Goal: Information Seeking & Learning: Find specific page/section

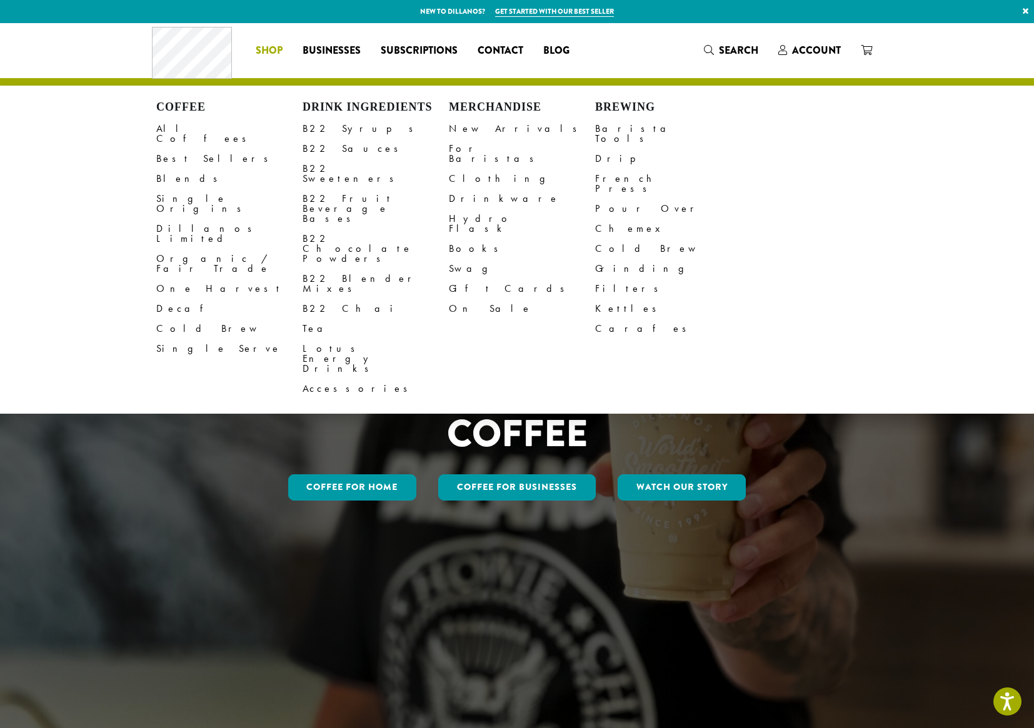
click at [276, 51] on span "Shop" at bounding box center [269, 51] width 27 height 16
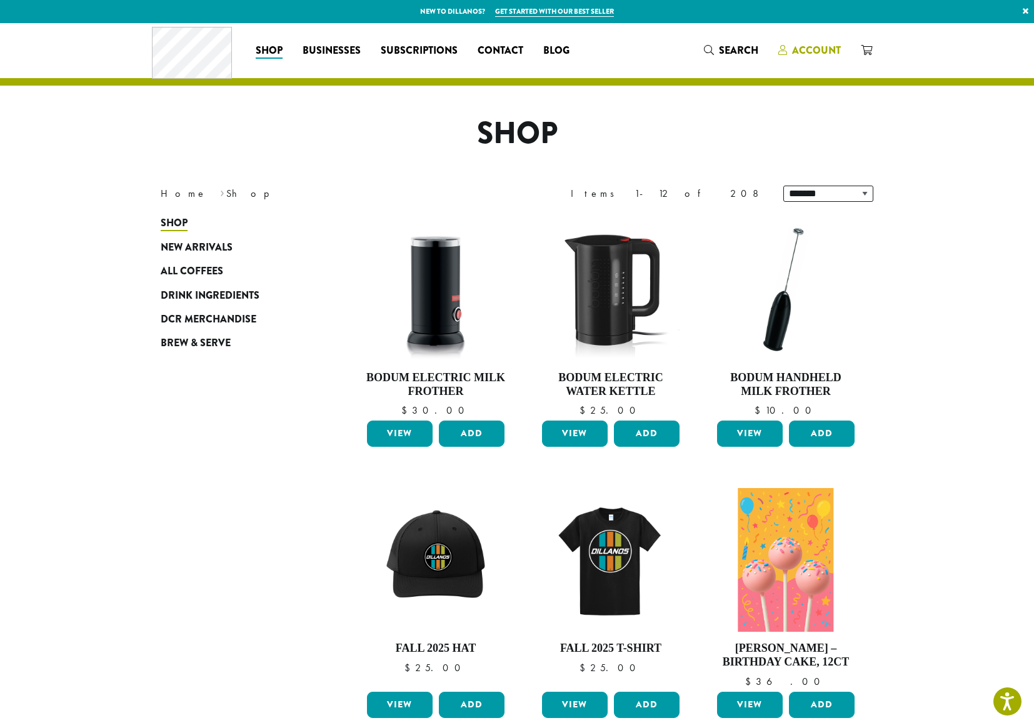
click at [818, 46] on span "Account" at bounding box center [816, 50] width 49 height 14
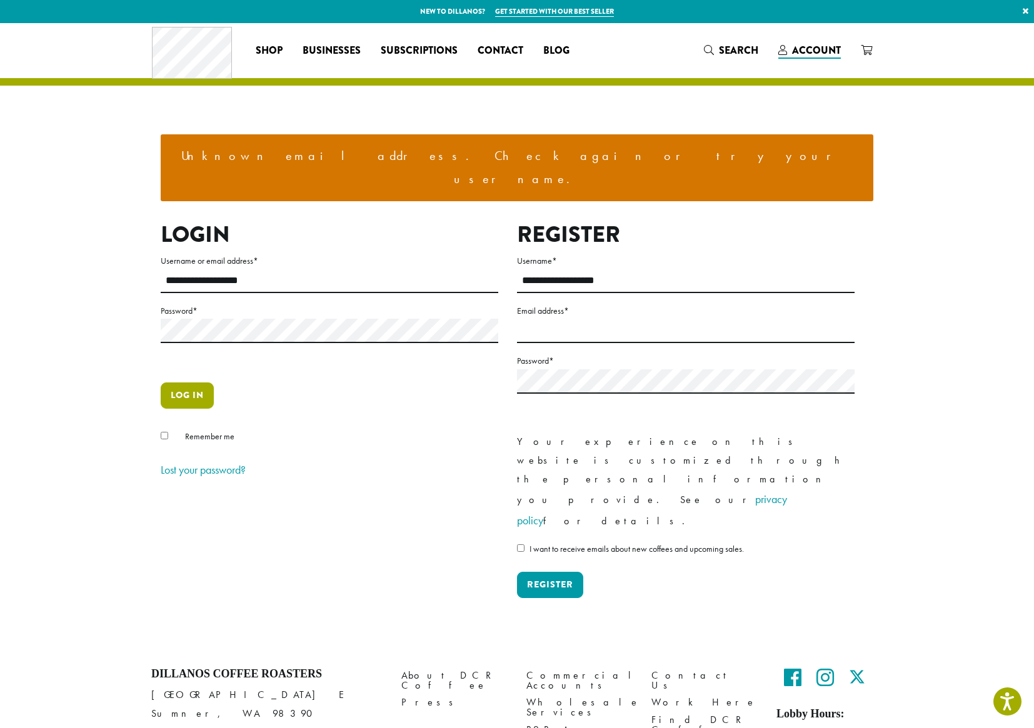
click at [196, 383] on button "Log in" at bounding box center [187, 396] width 53 height 26
click at [340, 48] on span "Businesses" at bounding box center [332, 51] width 58 height 16
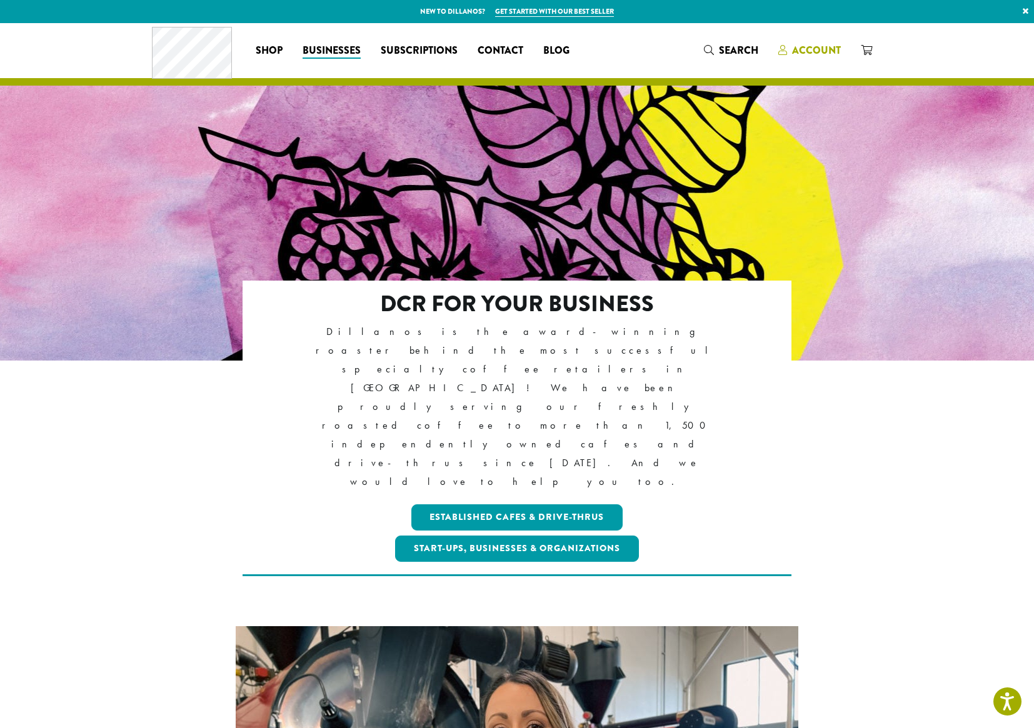
click at [838, 44] on span "Account" at bounding box center [816, 50] width 49 height 14
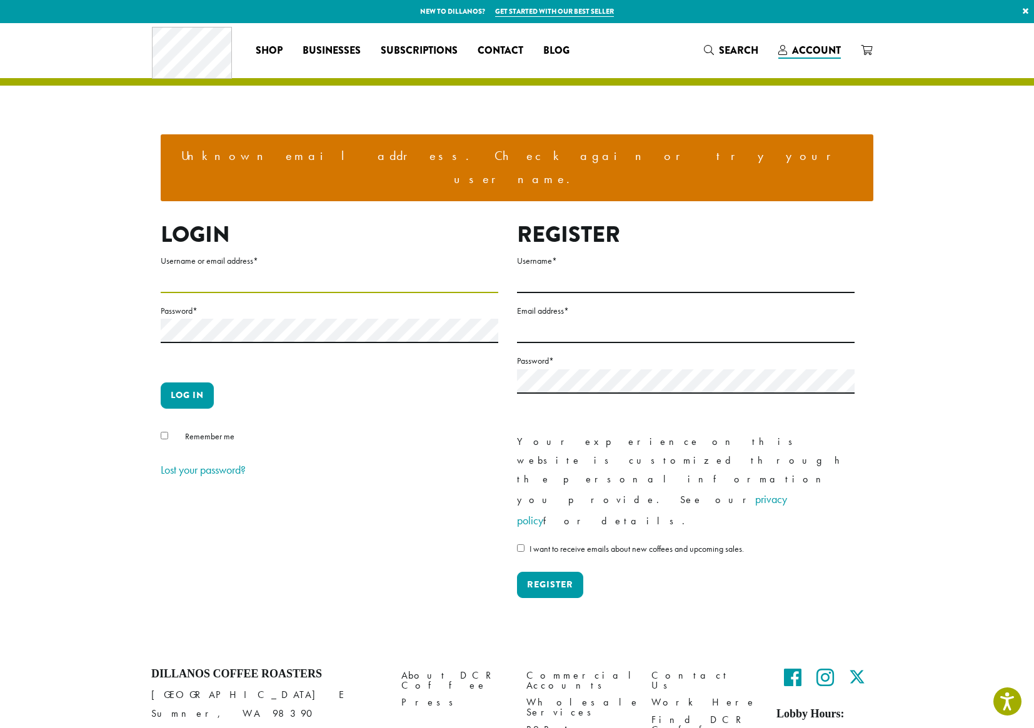
click at [227, 269] on input "Username or email address *" at bounding box center [330, 281] width 338 height 24
type input "**********"
click at [184, 383] on button "Log in" at bounding box center [187, 396] width 53 height 26
click at [590, 668] on link "Commercial Accounts" at bounding box center [579, 681] width 106 height 27
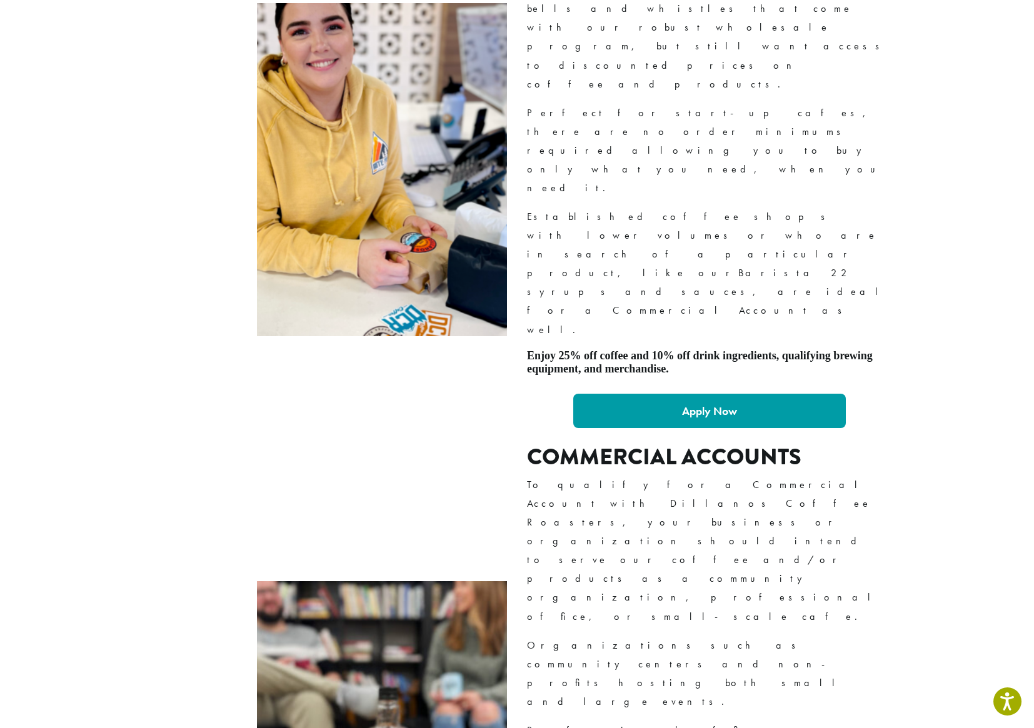
scroll to position [923, 0]
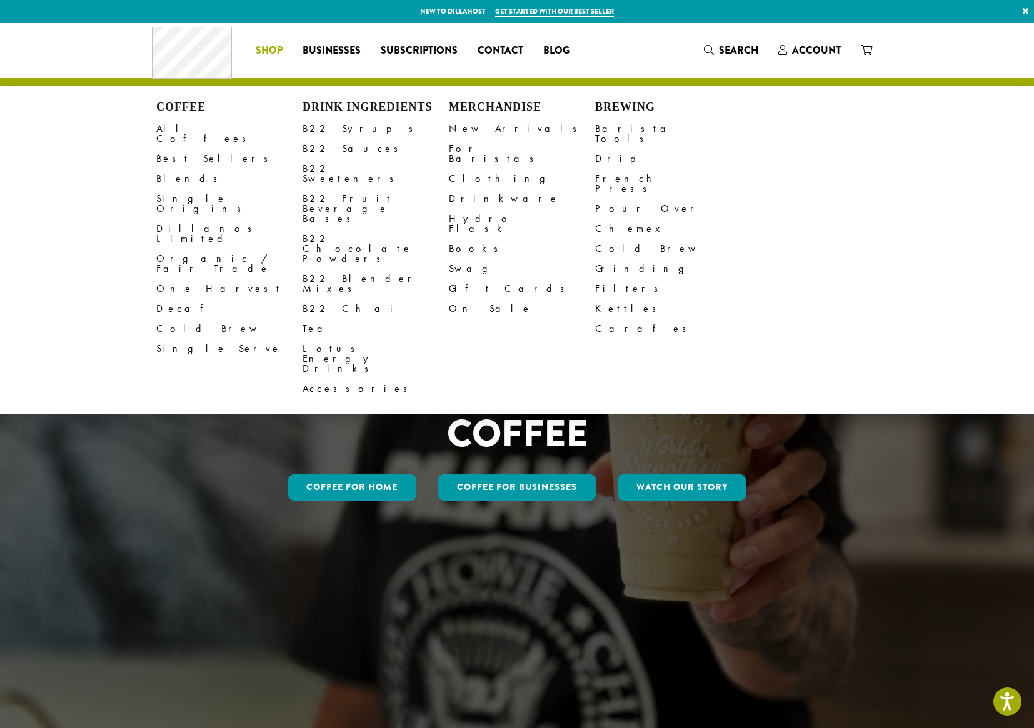
click at [266, 43] on li "Coffee All Coffees Best Sellers Blends Single Origins Dillanos Limited Organic …" at bounding box center [269, 51] width 47 height 20
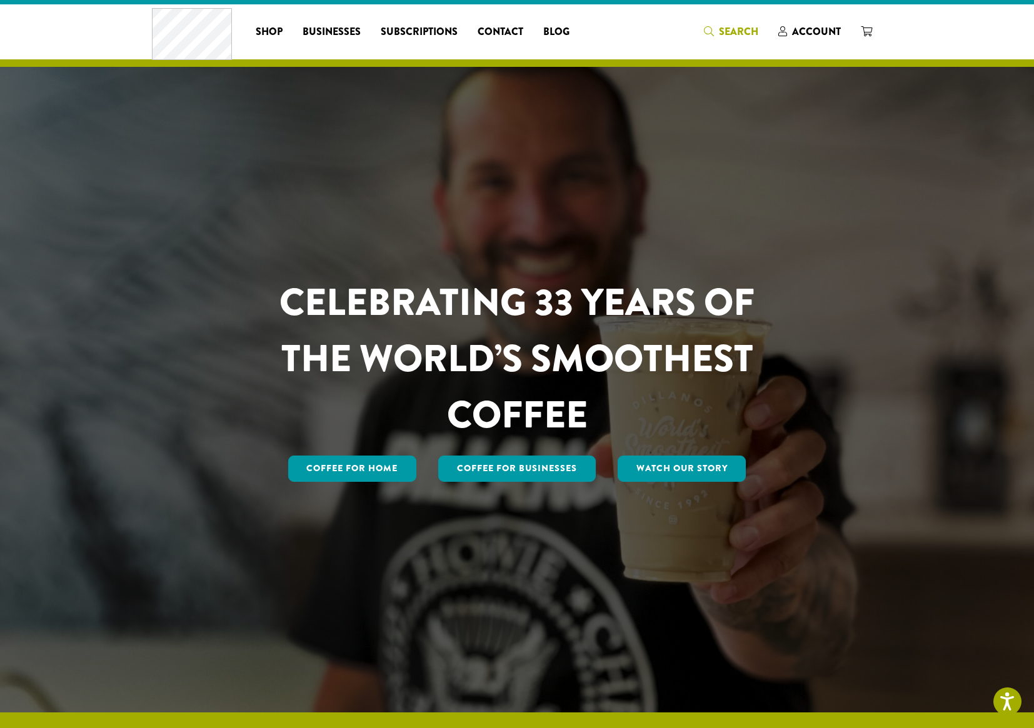
click at [722, 23] on link "Search" at bounding box center [731, 31] width 74 height 21
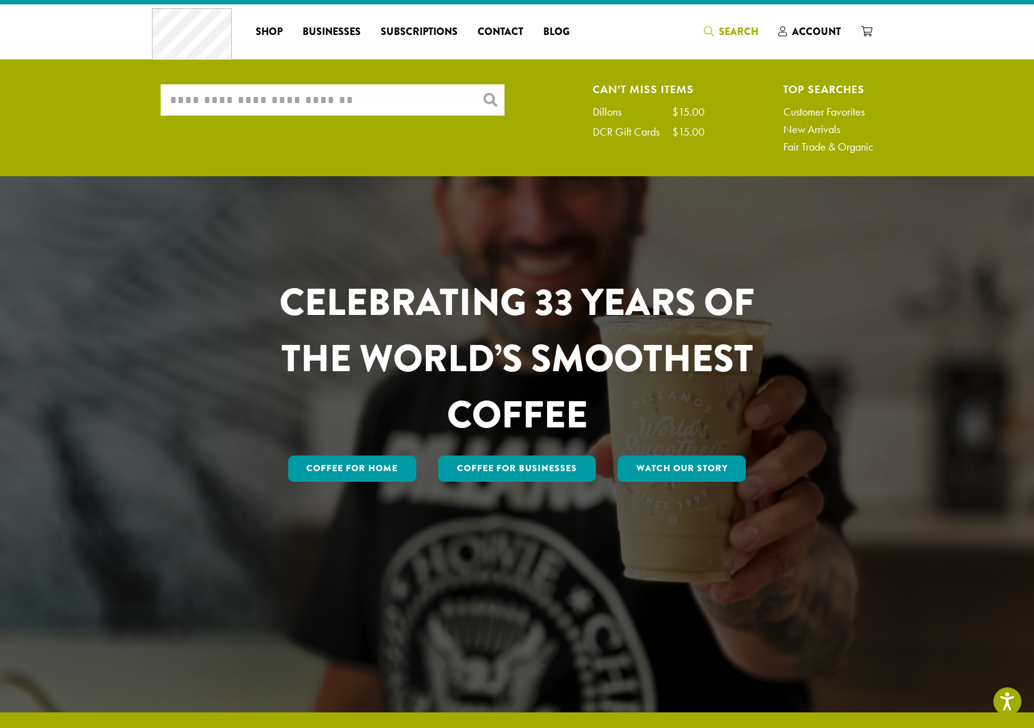
click at [349, 91] on input "What are you searching for?" at bounding box center [333, 99] width 344 height 31
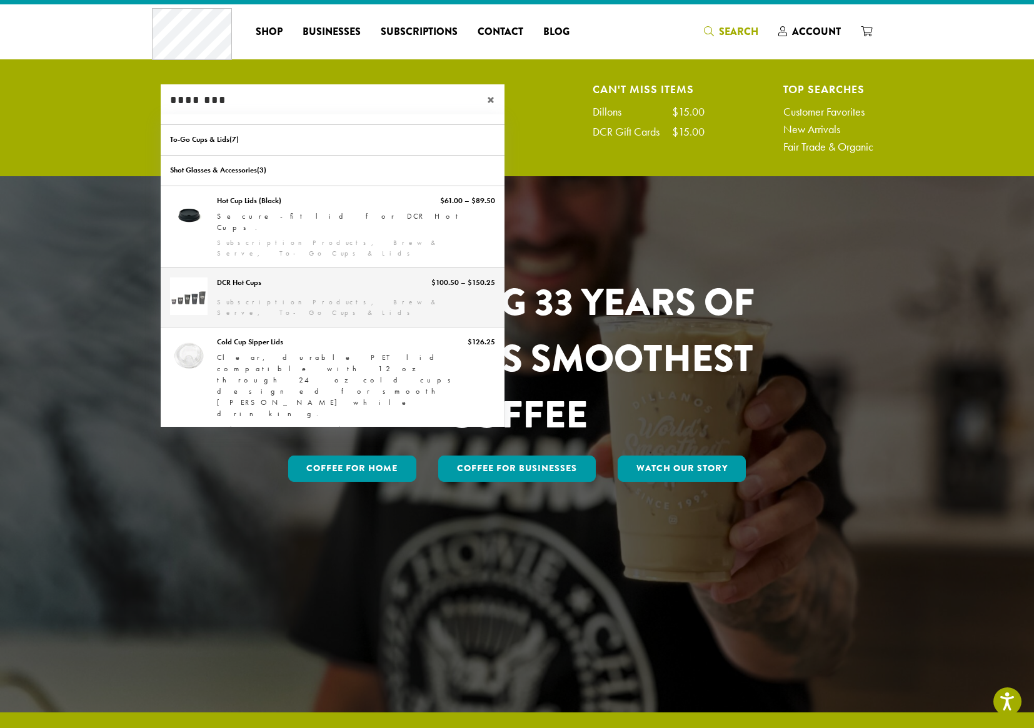
type input "********"
click at [243, 268] on link "DCR Hot Cups" at bounding box center [333, 297] width 344 height 59
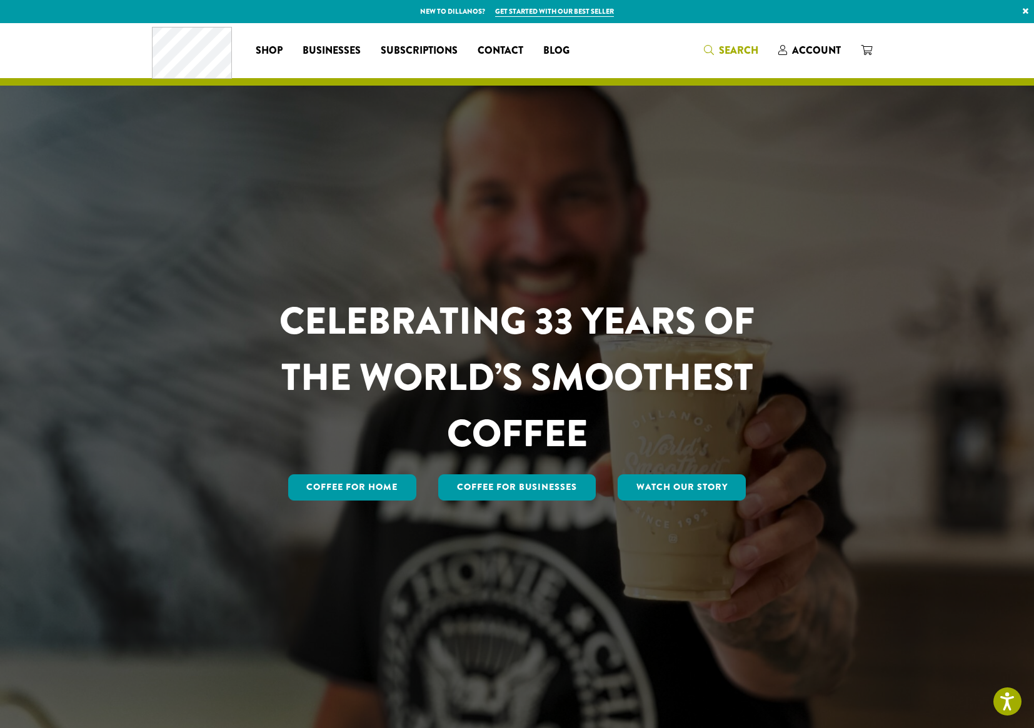
click at [722, 47] on span "Search" at bounding box center [738, 50] width 39 height 14
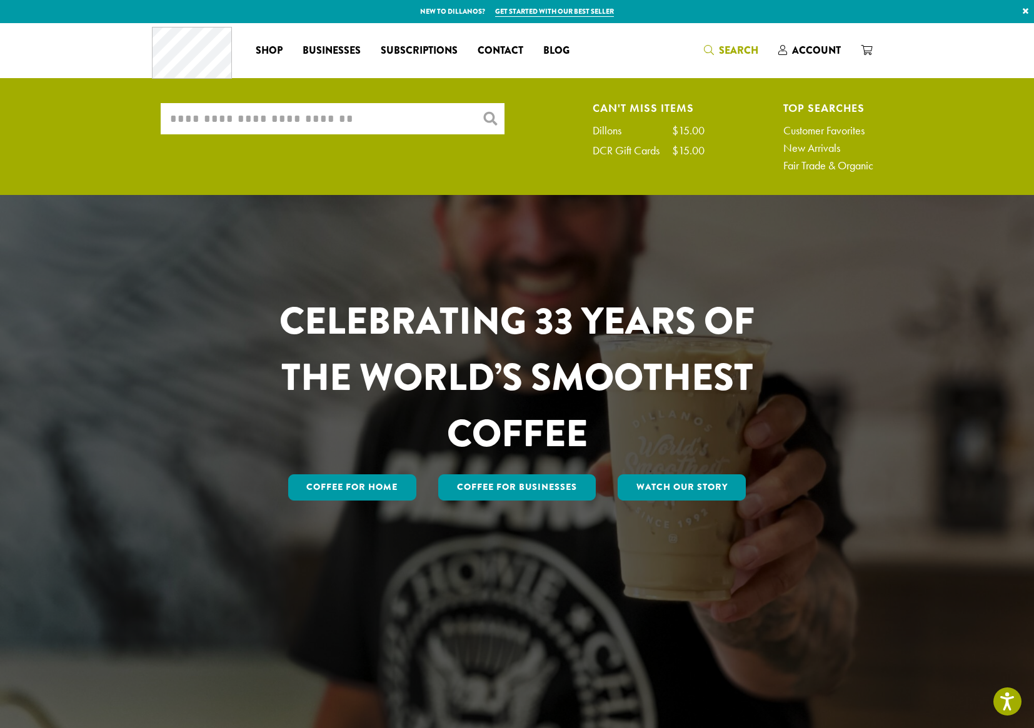
click at [365, 131] on input "What are you searching for?" at bounding box center [333, 118] width 344 height 31
type input "*"
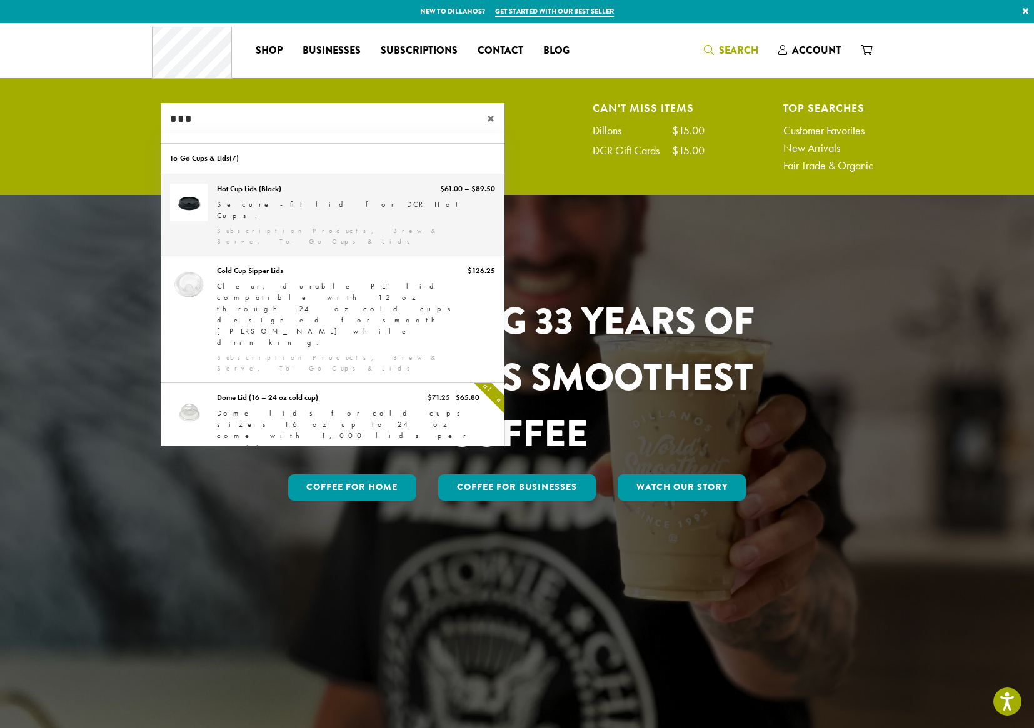
type input "***"
click at [281, 206] on link "Hot Cup Lids (Black)" at bounding box center [333, 214] width 344 height 81
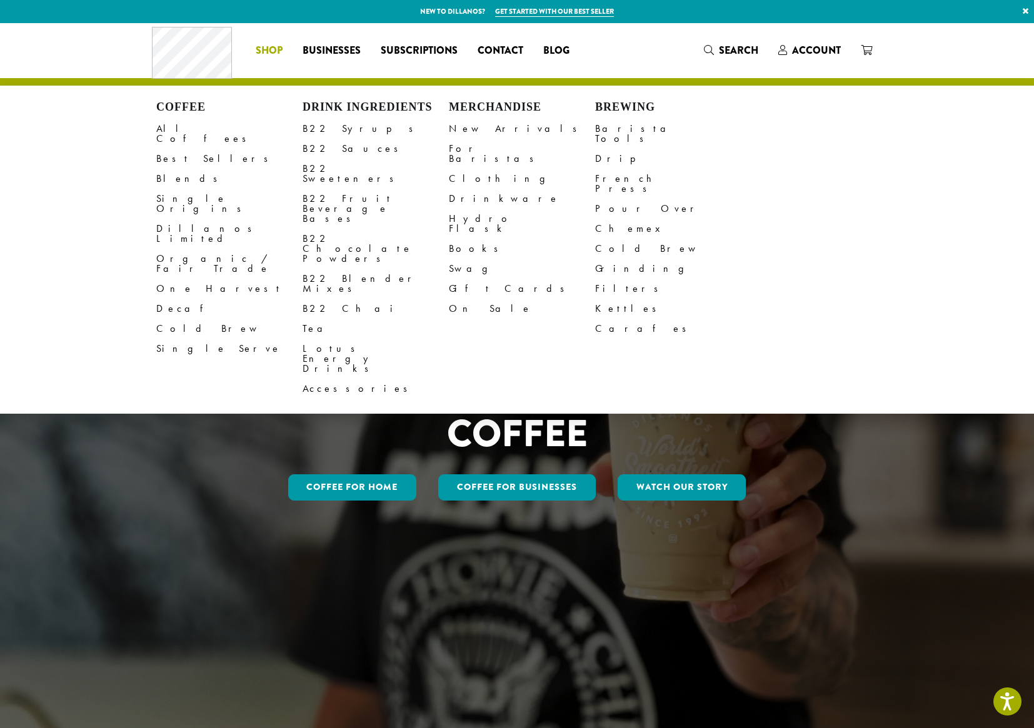
drag, startPoint x: 0, startPoint y: 0, endPoint x: 271, endPoint y: 89, distance: 285.7
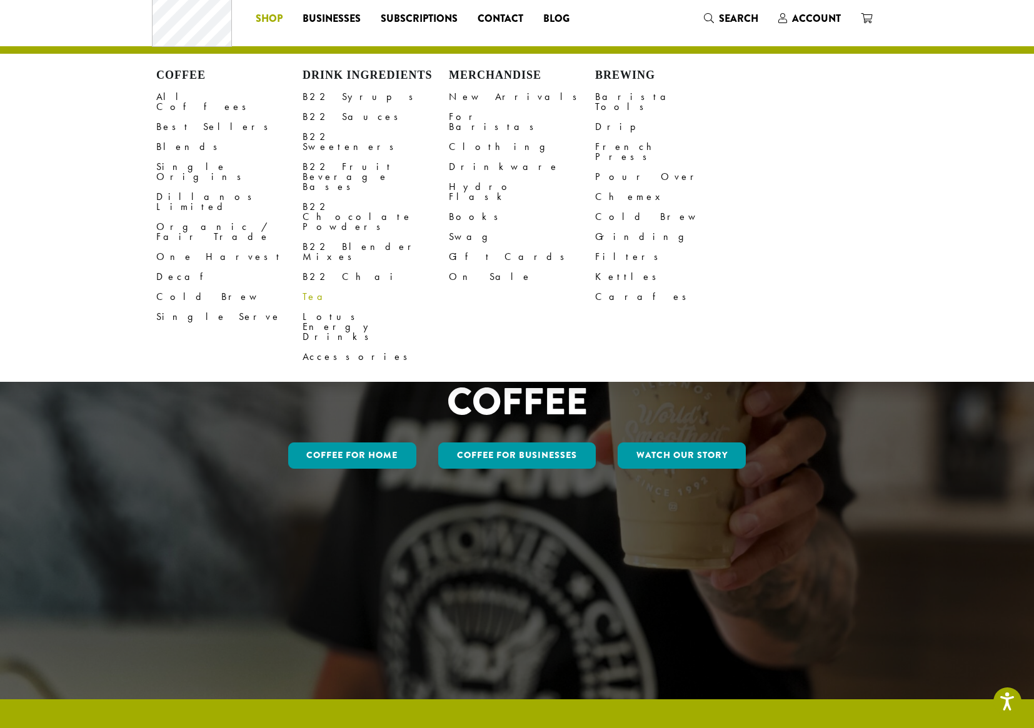
scroll to position [35, 0]
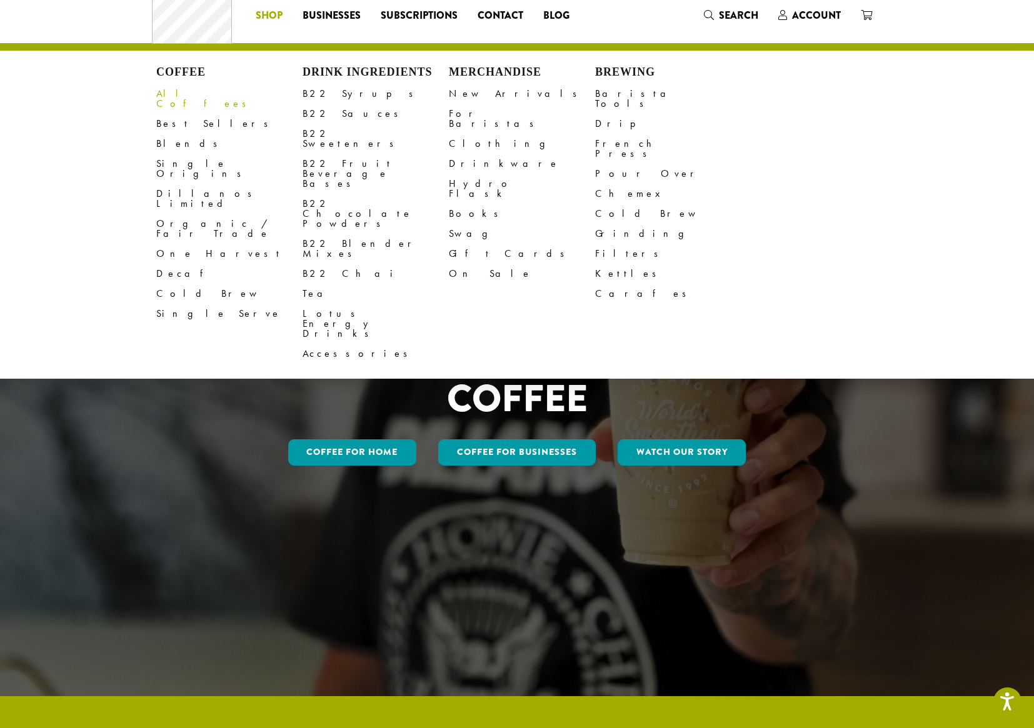
click at [179, 96] on link "All Coffees" at bounding box center [229, 99] width 146 height 30
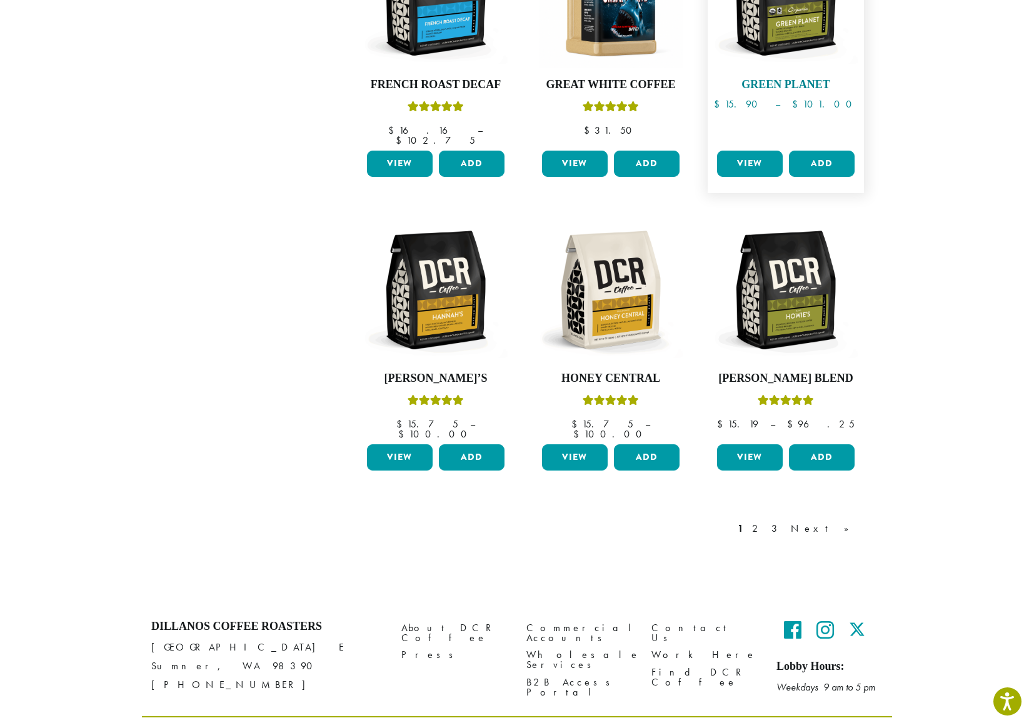
scroll to position [870, 0]
